Goal: Information Seeking & Learning: Find specific fact

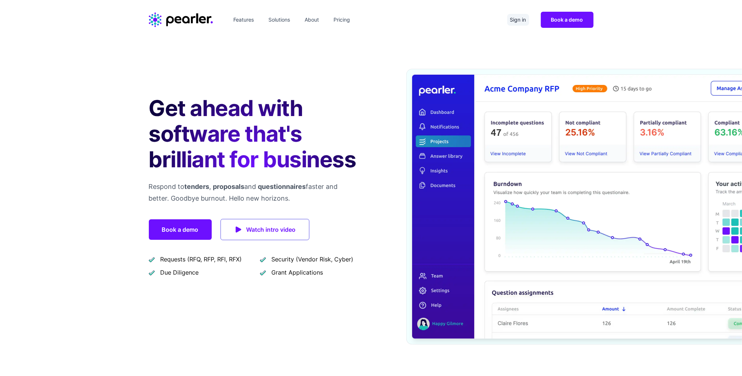
click at [514, 17] on link "Sign in" at bounding box center [519, 20] width 22 height 12
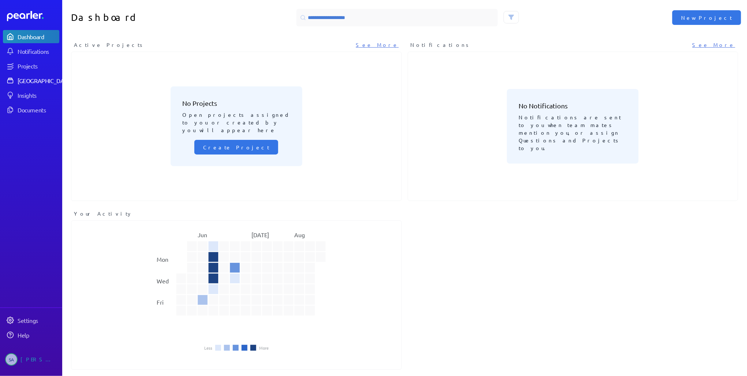
click at [23, 80] on div "[GEOGRAPHIC_DATA]" at bounding box center [45, 80] width 55 height 7
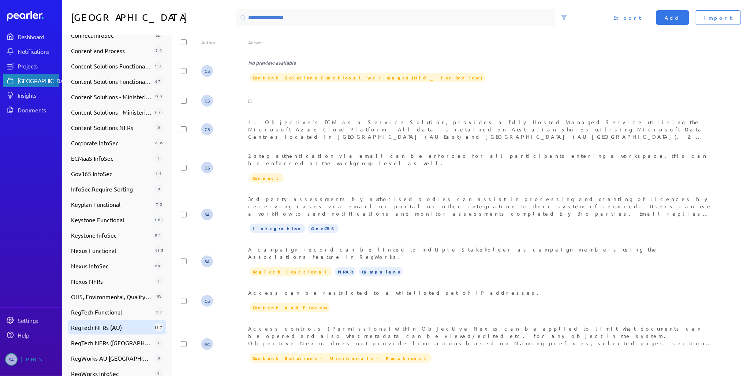
scroll to position [237, 0]
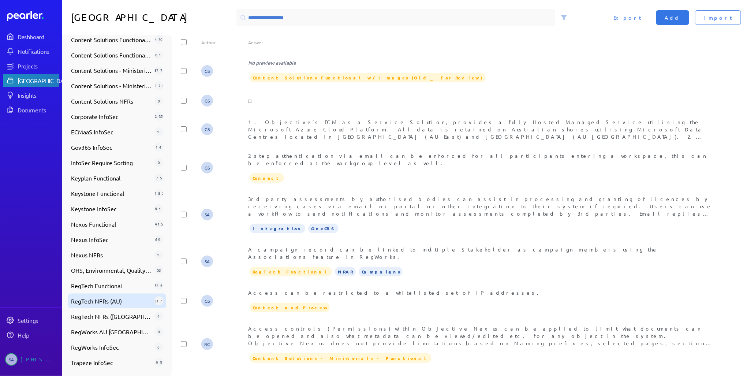
click at [116, 304] on span "RegTech NFRs (AU)" at bounding box center [111, 300] width 81 height 9
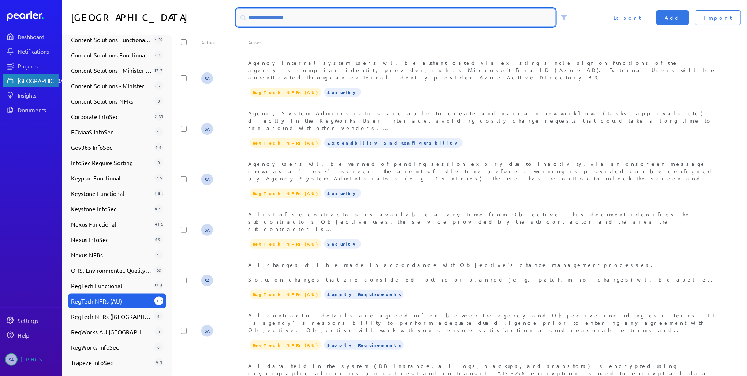
click at [310, 15] on input at bounding box center [395, 18] width 319 height 18
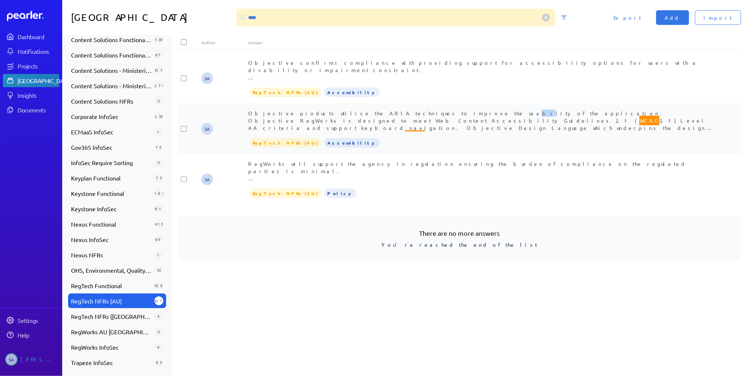
drag, startPoint x: 399, startPoint y: 116, endPoint x: 404, endPoint y: 115, distance: 5.4
click at [404, 115] on div "Objective products utilise the ARIA techniques to improve the usability of the …" at bounding box center [482, 120] width 469 height 22
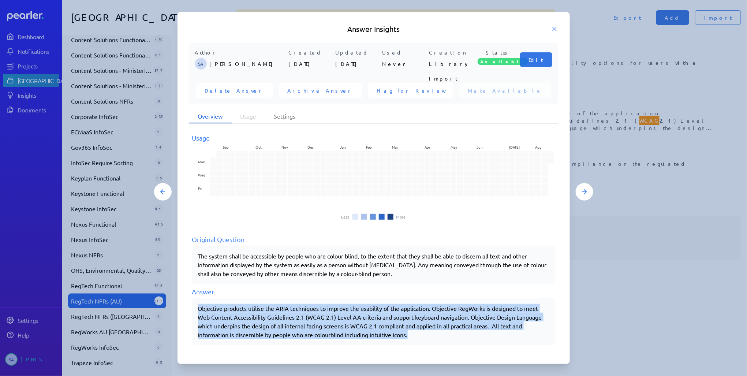
drag, startPoint x: 198, startPoint y: 309, endPoint x: 434, endPoint y: 333, distance: 237.3
click at [434, 333] on div "Objective products utilise the ARIA techniques to improve the usability of the …" at bounding box center [373, 321] width 351 height 35
copy div "Objective products utilise the ARIA techniques to improve the usability of the …"
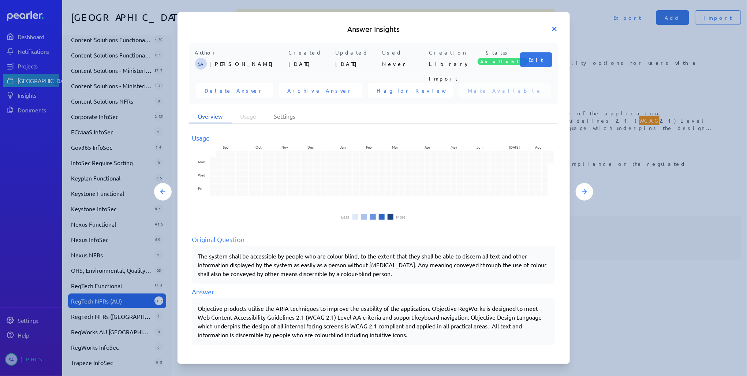
click at [557, 26] on icon at bounding box center [554, 28] width 7 height 7
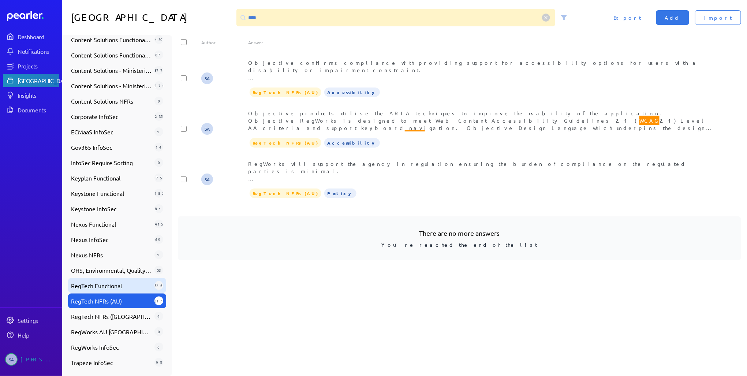
click at [113, 285] on span "RegTech Functional" at bounding box center [111, 285] width 81 height 9
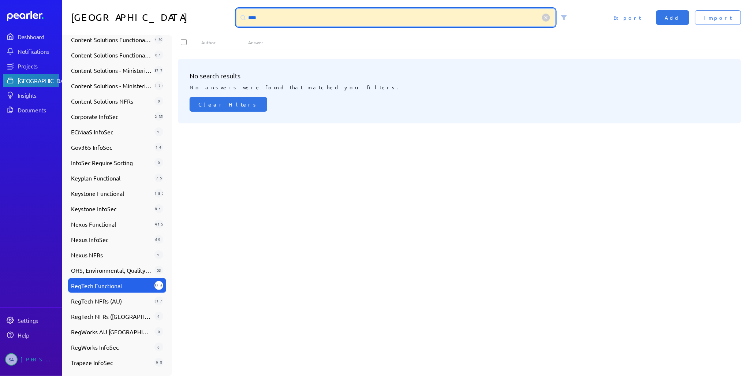
drag, startPoint x: 282, startPoint y: 16, endPoint x: 234, endPoint y: 15, distance: 47.9
click at [237, 15] on div "****" at bounding box center [395, 18] width 319 height 18
type input "*"
type input "**********"
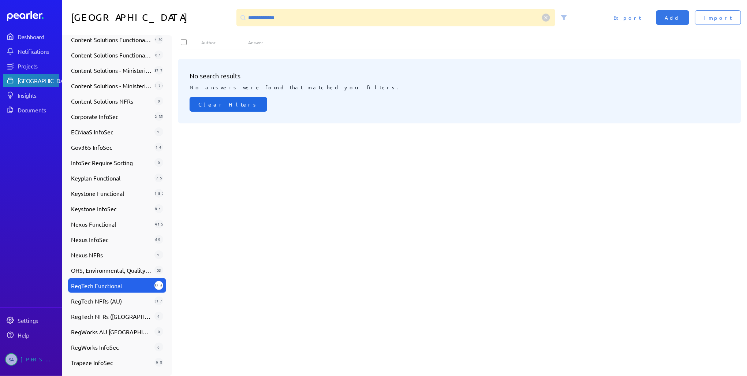
click at [212, 103] on span "Clear Filters" at bounding box center [228, 104] width 60 height 7
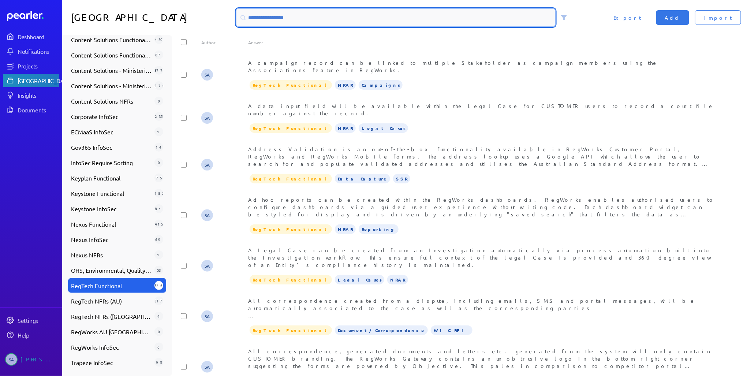
click at [266, 16] on input at bounding box center [395, 18] width 319 height 18
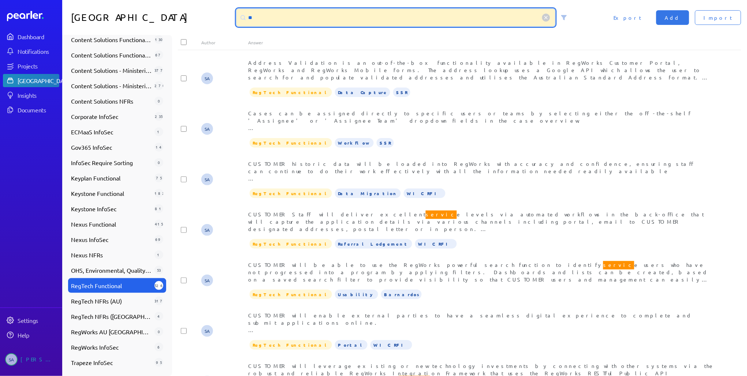
type input "*"
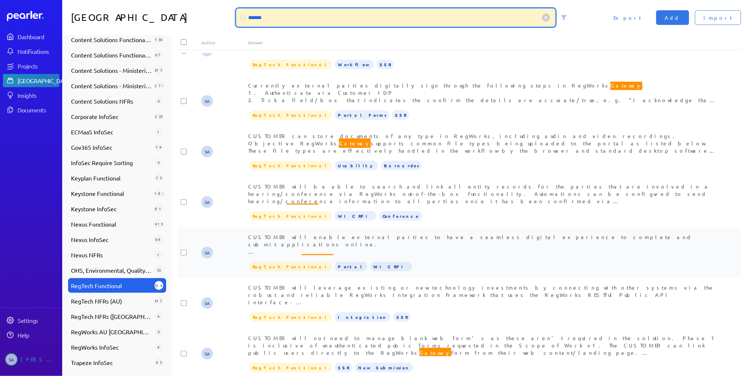
scroll to position [88, 0]
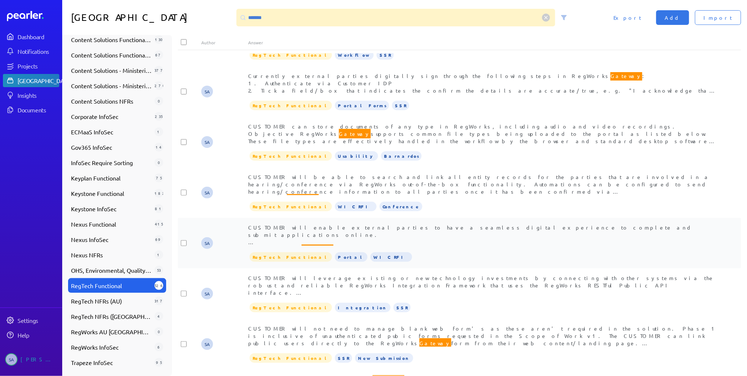
click at [404, 224] on div "CUSTOMER will enable external parties to have a seamless digital experience to …" at bounding box center [482, 235] width 469 height 22
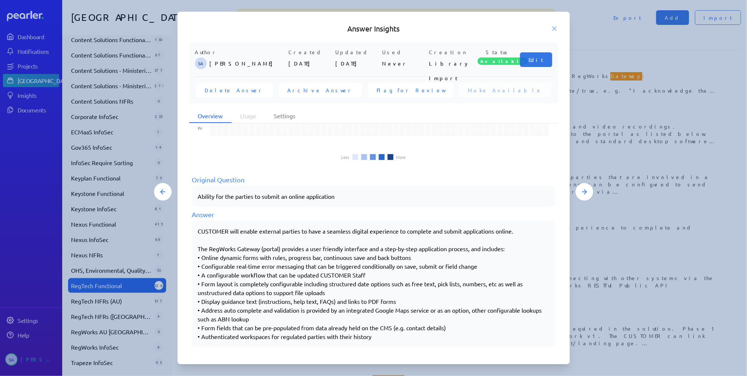
scroll to position [60, 0]
drag, startPoint x: 199, startPoint y: 230, endPoint x: 431, endPoint y: 344, distance: 257.9
click at [431, 344] on div "CUSTOMER will enable external parties to have a seamless digital experience to …" at bounding box center [373, 283] width 363 height 126
copy div "LOREMIPS dolo sitame consecte adipisc el sedd e temporin utlabor etdolorema al …"
click at [555, 27] on icon at bounding box center [554, 28] width 7 height 7
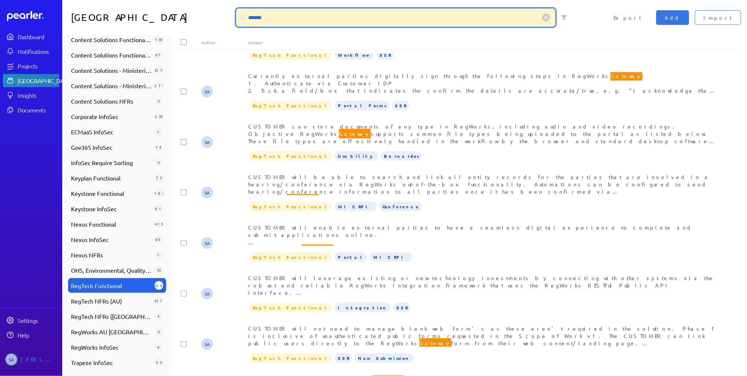
click at [262, 17] on input "*******" at bounding box center [395, 18] width 319 height 18
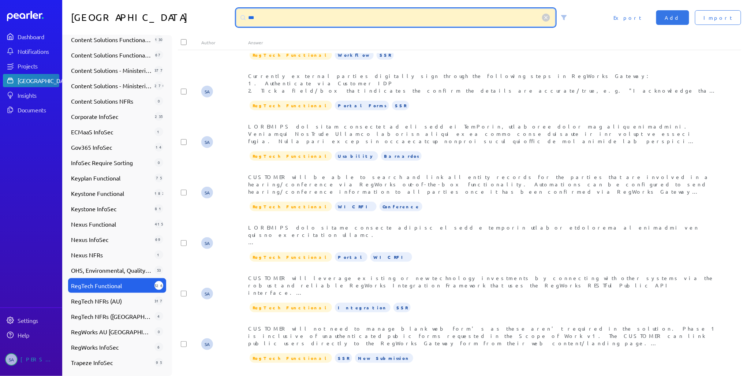
scroll to position [0, 0]
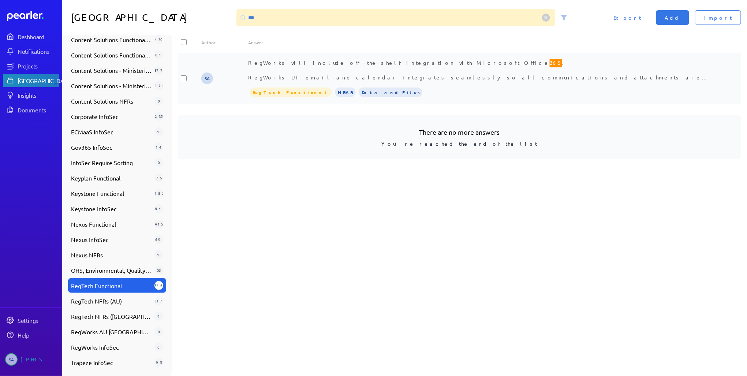
click at [322, 71] on div "RegWorks will include off-the-shelf integration with Microsoft Office 365 . Reg…" at bounding box center [482, 70] width 469 height 22
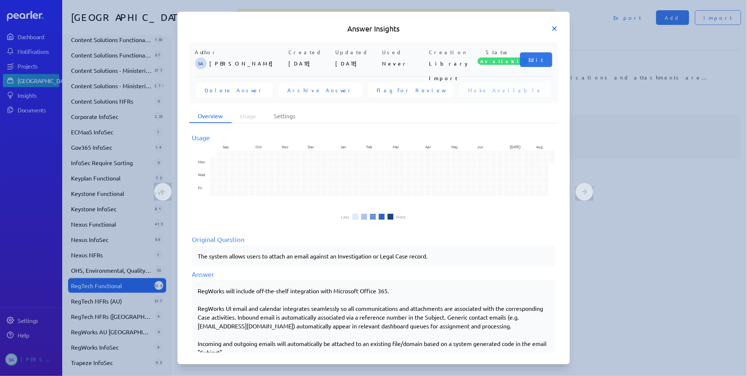
click at [554, 27] on icon at bounding box center [554, 28] width 7 height 7
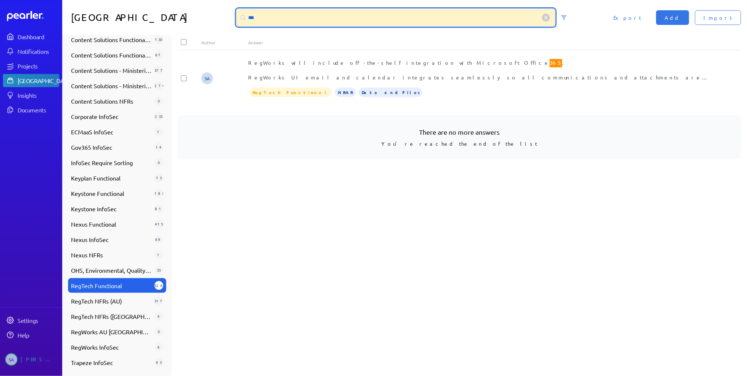
drag, startPoint x: 303, startPoint y: 18, endPoint x: 233, endPoint y: 15, distance: 70.3
click at [233, 15] on div "Answer Library *** Import Add Export" at bounding box center [404, 17] width 685 height 35
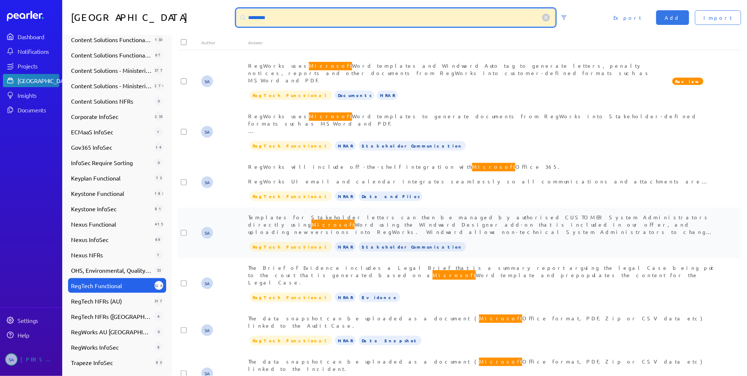
scroll to position [330, 0]
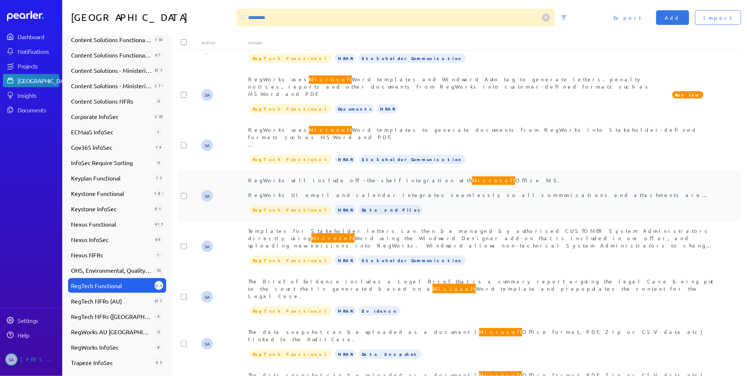
click at [423, 176] on div "RegWorks will include off-the-shelf integration with Microsoft Office 365. RegW…" at bounding box center [482, 187] width 469 height 22
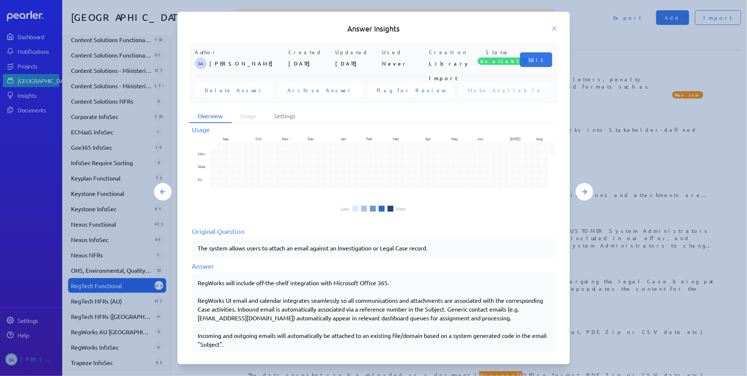
scroll to position [16, 0]
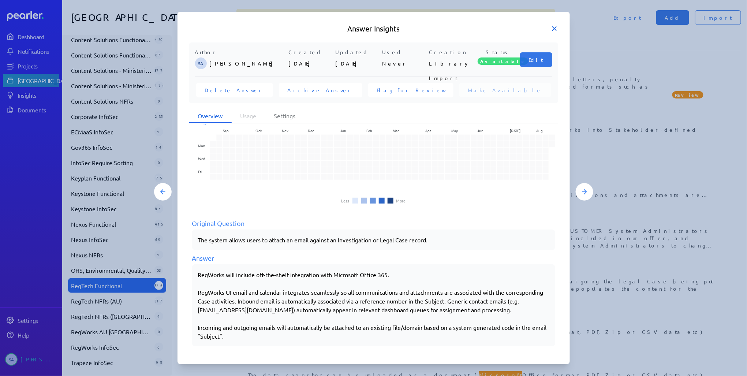
click at [554, 27] on icon at bounding box center [554, 28] width 7 height 7
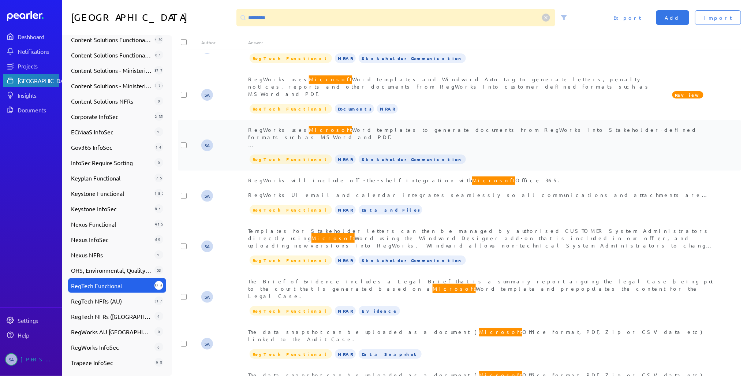
click at [409, 126] on div "RegWorks uses Microsoft Word templates to generate documents from RegWorks into…" at bounding box center [482, 137] width 469 height 22
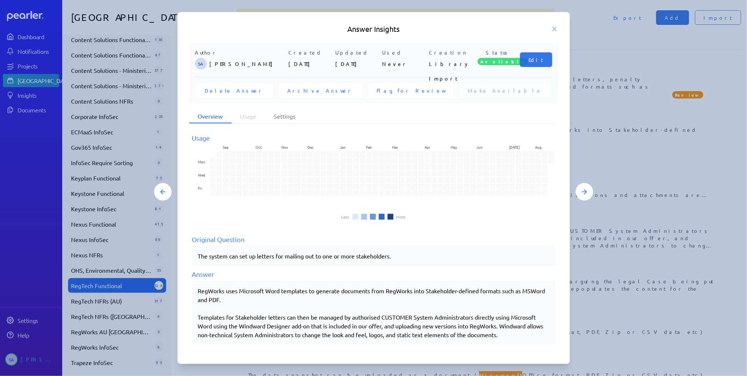
drag, startPoint x: 198, startPoint y: 289, endPoint x: 536, endPoint y: 339, distance: 341.8
click at [536, 339] on div "RegWorks uses Microsoft Word templates to generate documents from RegWorks into…" at bounding box center [373, 312] width 363 height 64
copy div "RegWorks uses Microsoft Word templates to generate documents from RegWorks into…"
click at [554, 27] on icon at bounding box center [554, 28] width 7 height 7
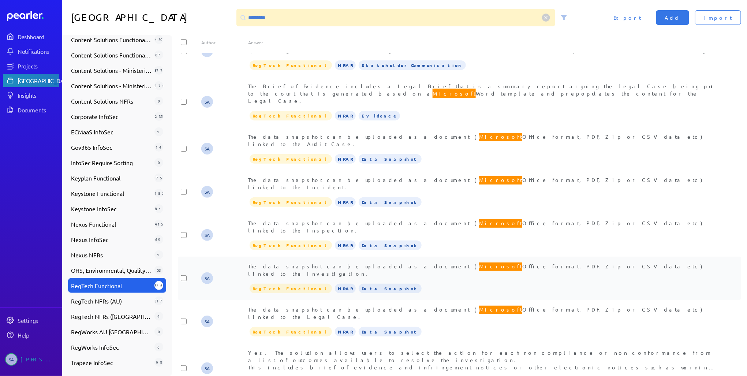
scroll to position [535, 0]
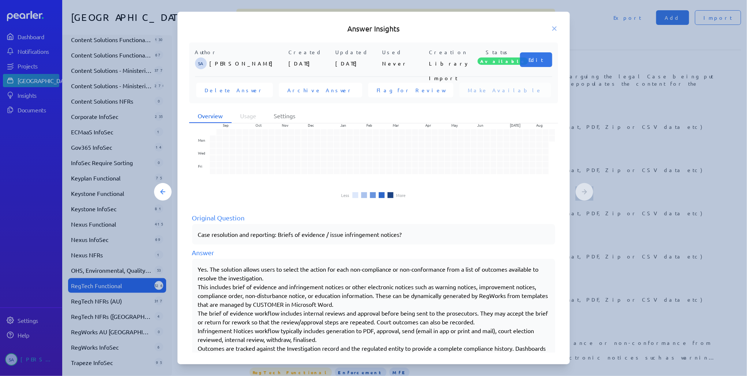
scroll to position [0, 0]
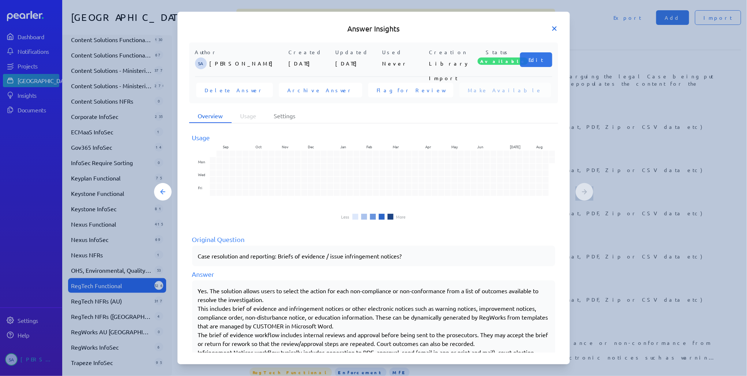
click at [553, 27] on icon at bounding box center [555, 29] width 4 height 4
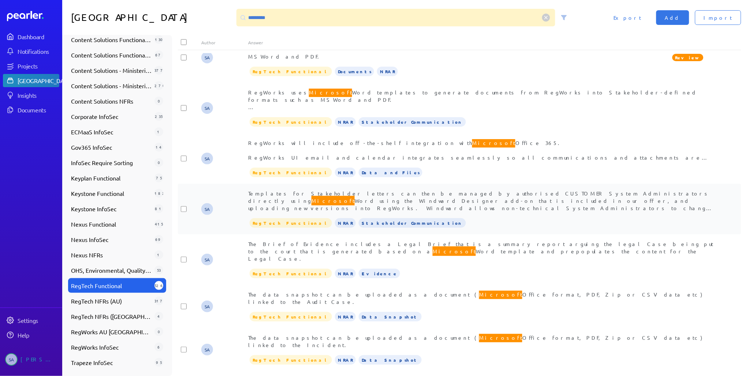
scroll to position [359, 0]
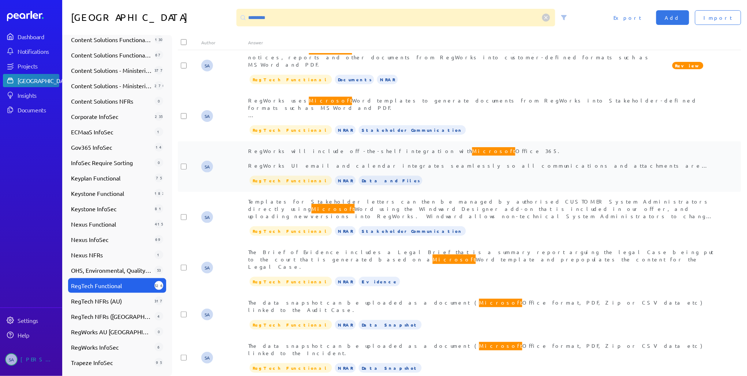
click at [349, 147] on div "RegWorks will include off-the-shelf integration with Microsoft Office 365. RegW…" at bounding box center [482, 158] width 469 height 22
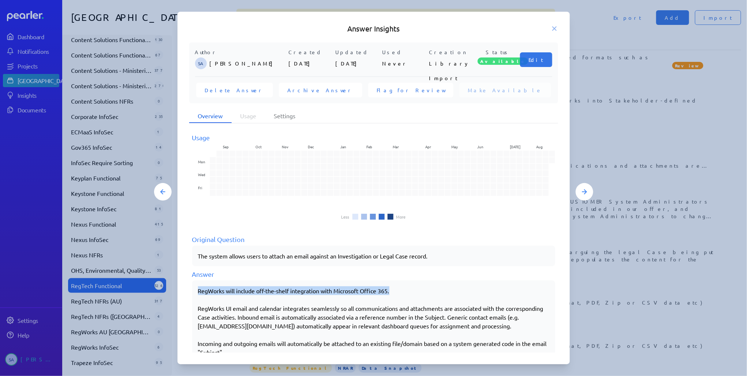
drag, startPoint x: 198, startPoint y: 288, endPoint x: 403, endPoint y: 284, distance: 205.0
click at [403, 284] on div "RegWorks will include off-the-shelf integration with Microsoft Office 365. RegW…" at bounding box center [373, 321] width 363 height 82
copy div "RegWorks will include off-the-shelf integration with Microsoft Office 365."
click at [555, 27] on icon at bounding box center [554, 28] width 7 height 7
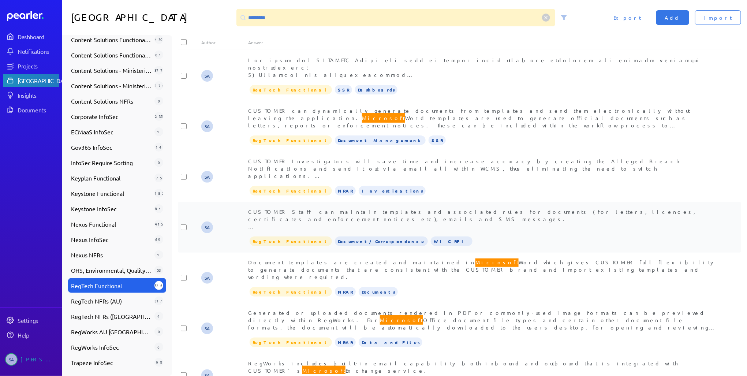
scroll to position [0, 0]
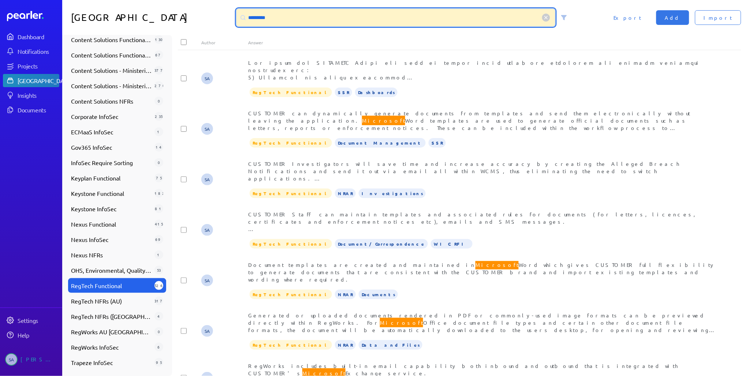
click at [268, 18] on input "*********" at bounding box center [395, 18] width 319 height 18
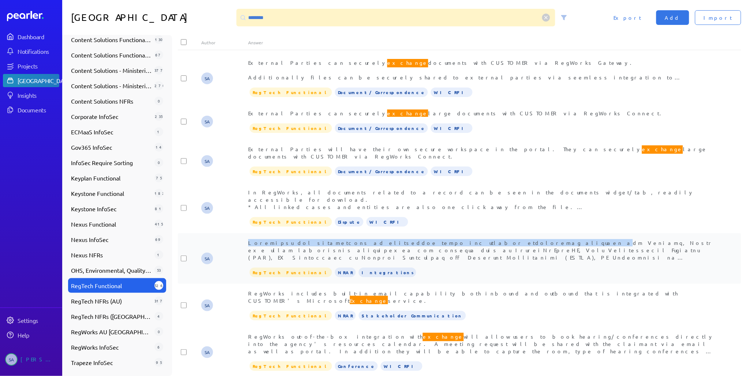
click at [432, 240] on div "SA External Parties can securely exchange documents with CUSTOMER via RegWorks …" at bounding box center [462, 214] width 569 height 323
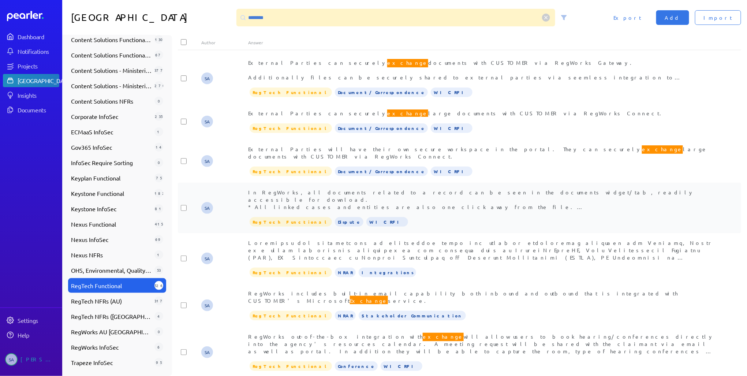
click at [627, 199] on div "In RegWorks, all documents related to a record can be seen in the documents wid…" at bounding box center [482, 199] width 469 height 22
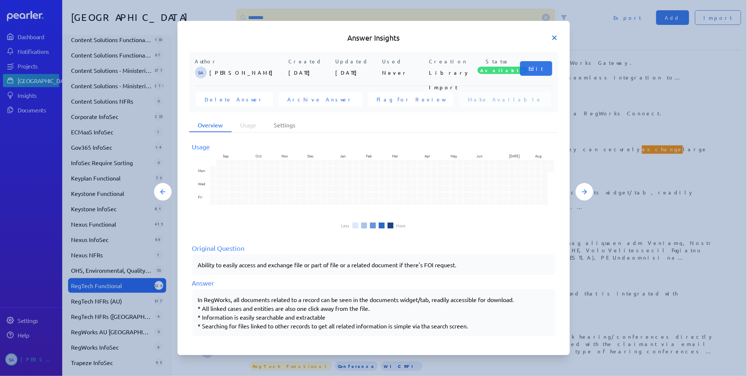
click at [554, 36] on icon at bounding box center [554, 37] width 7 height 7
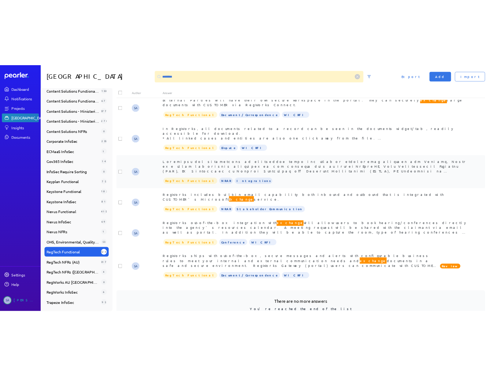
scroll to position [103, 0]
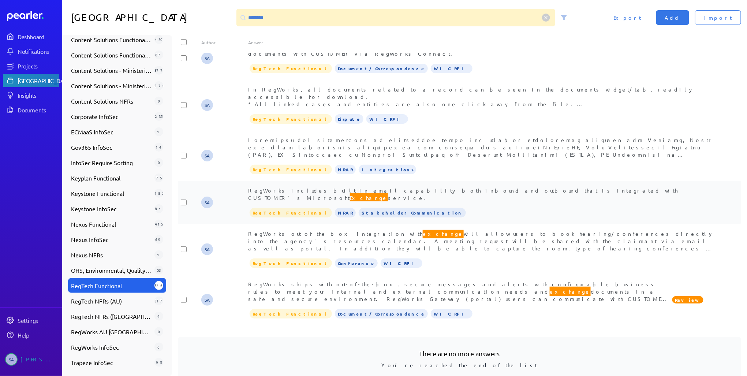
click at [479, 187] on span "RegWorks includes built-in email capability both inbound and outbound that is i…" at bounding box center [463, 194] width 430 height 15
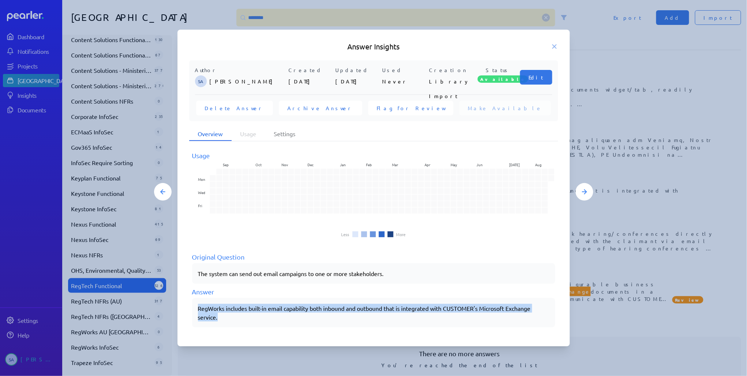
drag, startPoint x: 198, startPoint y: 306, endPoint x: 229, endPoint y: 319, distance: 33.9
click at [229, 319] on div "RegWorks includes built-in email capability both inbound and outbound that is i…" at bounding box center [373, 313] width 351 height 18
copy div "RegWorks includes built-in email capability both inbound and outbound that is i…"
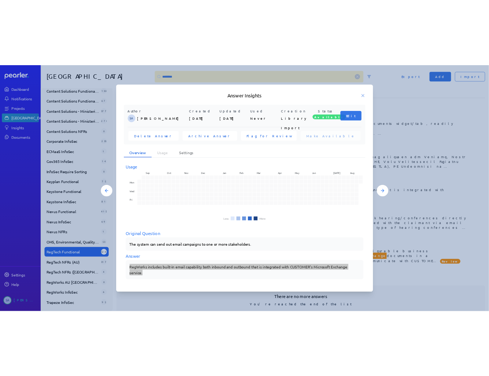
scroll to position [106, 0]
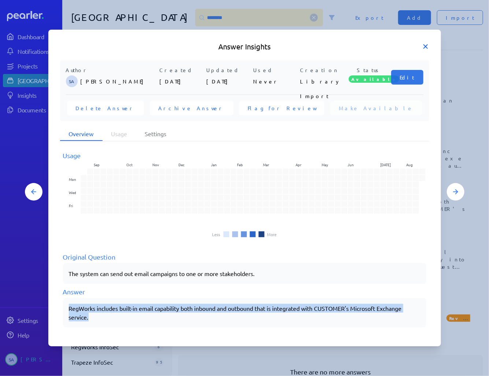
click at [423, 45] on icon at bounding box center [425, 46] width 7 height 7
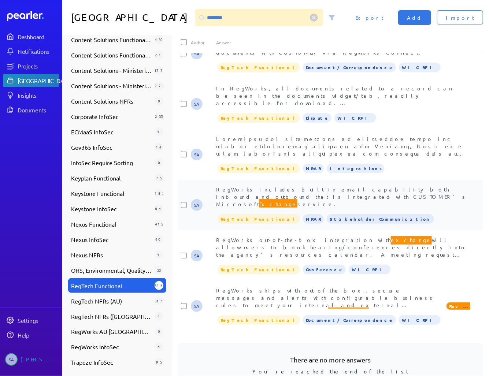
scroll to position [125, 0]
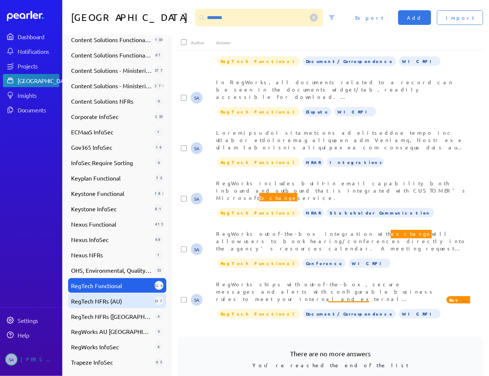
click at [112, 303] on span "RegTech NFRs (AU)" at bounding box center [111, 300] width 81 height 9
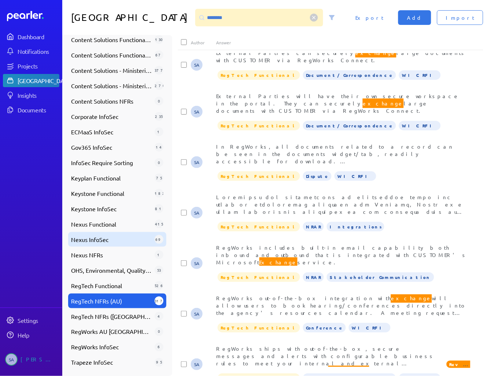
scroll to position [0, 0]
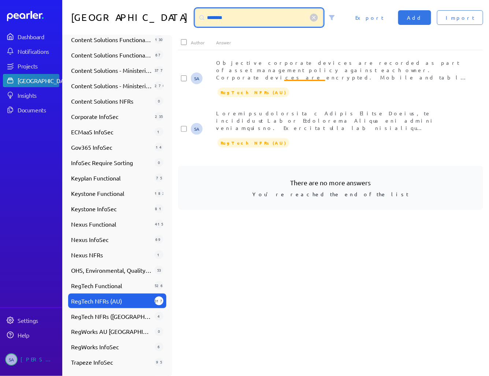
drag, startPoint x: 208, startPoint y: 21, endPoint x: 164, endPoint y: 17, distance: 44.1
click at [165, 14] on div "Answer Library ******** Import Add Export" at bounding box center [275, 17] width 426 height 35
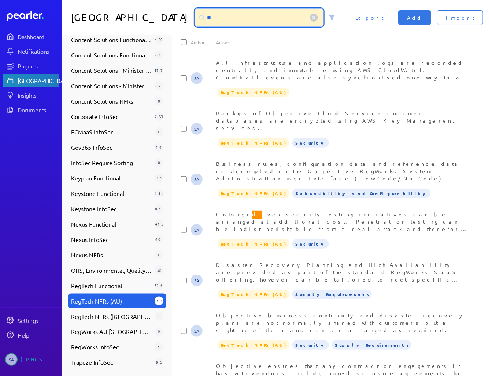
drag, startPoint x: 194, startPoint y: 18, endPoint x: 177, endPoint y: 17, distance: 16.5
click at [195, 17] on div "**" at bounding box center [259, 18] width 128 height 18
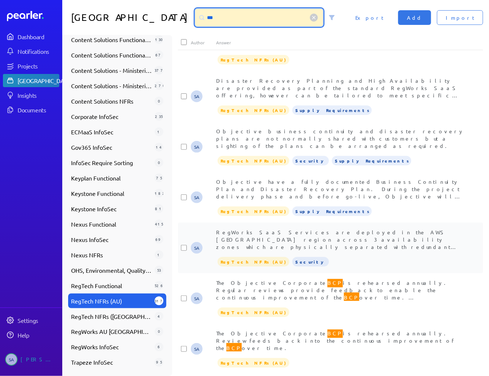
scroll to position [30, 0]
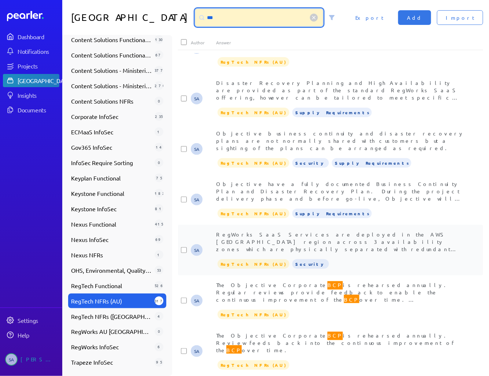
type input "***"
click at [311, 231] on span "RegWorks SaaS Services are deployed in the AWS [GEOGRAPHIC_DATA] region across …" at bounding box center [340, 282] width 249 height 103
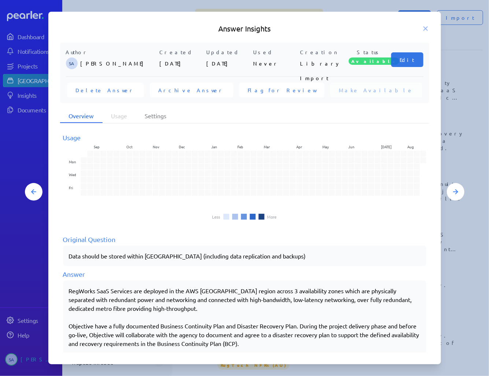
scroll to position [7, 0]
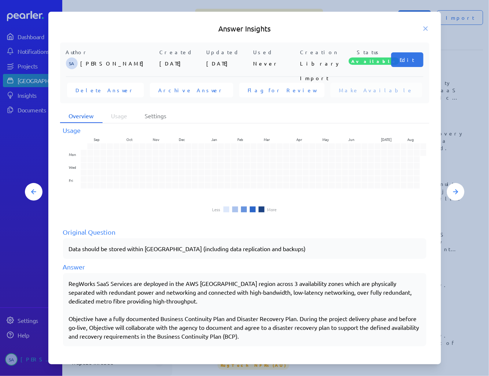
drag, startPoint x: 68, startPoint y: 282, endPoint x: 100, endPoint y: 288, distance: 32.4
click at [100, 288] on div "RegWorks SaaS Services are deployed in the AWS [GEOGRAPHIC_DATA] region across …" at bounding box center [244, 309] width 363 height 73
click at [100, 288] on div "RegWorks SaaS Services are deployed in the AWS [GEOGRAPHIC_DATA] region across …" at bounding box center [244, 309] width 351 height 61
drag, startPoint x: 69, startPoint y: 281, endPoint x: 326, endPoint y: 334, distance: 262.7
click at [326, 334] on div "RegWorks SaaS Services are deployed in the AWS [GEOGRAPHIC_DATA] region across …" at bounding box center [244, 309] width 351 height 61
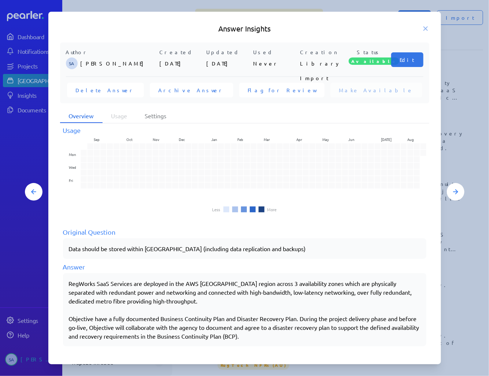
copy div "RegWorks SaaS Services are deployed in the AWS [GEOGRAPHIC_DATA] region across …"
